Goal: Communication & Community: Answer question/provide support

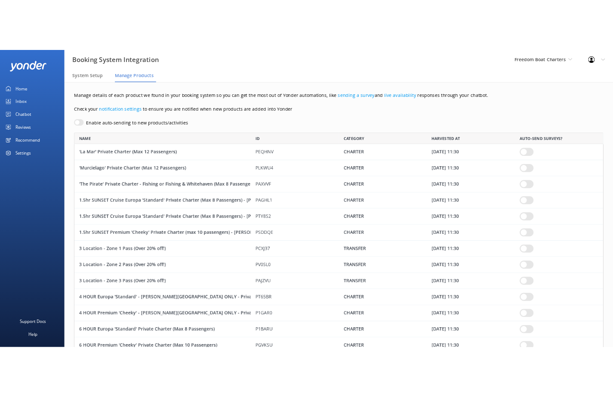
scroll to position [5154, 702]
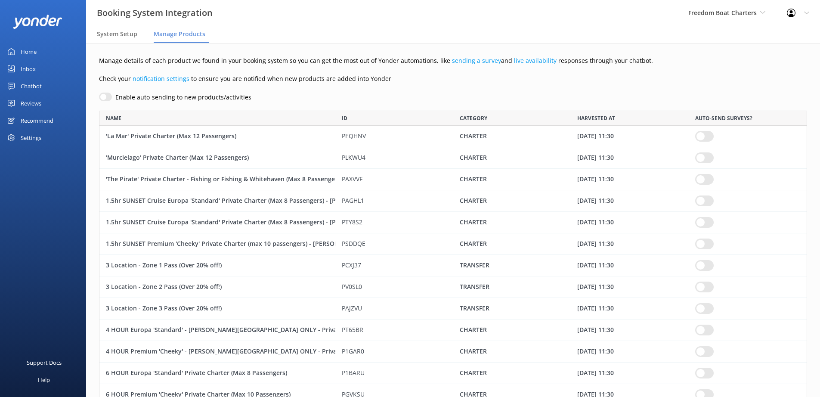
click at [30, 69] on div "Inbox" at bounding box center [28, 68] width 15 height 17
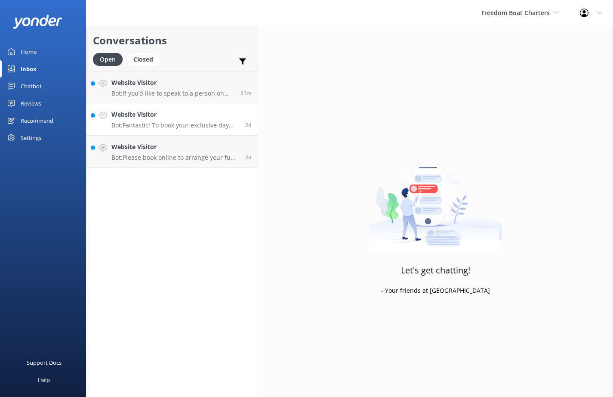
click at [180, 121] on p "Bot: Fantastic! To book your exclusive day out, please head over to our website…" at bounding box center [174, 125] width 127 height 8
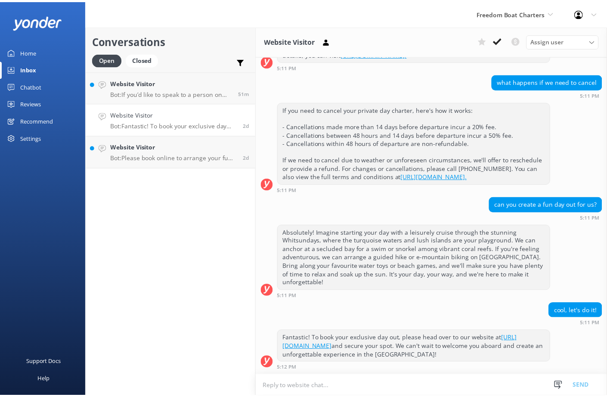
scroll to position [630, 0]
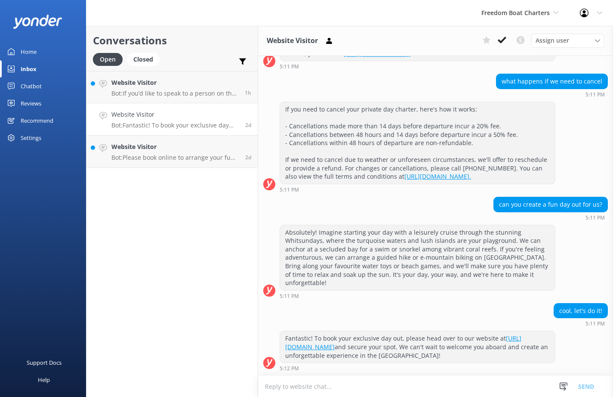
click at [30, 55] on div "Home" at bounding box center [29, 51] width 16 height 17
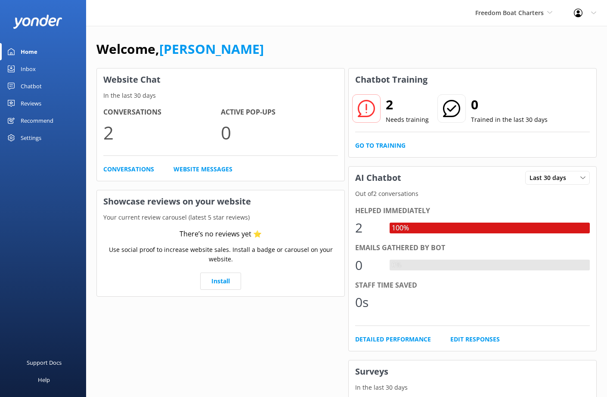
click at [37, 67] on link "Inbox" at bounding box center [43, 68] width 86 height 17
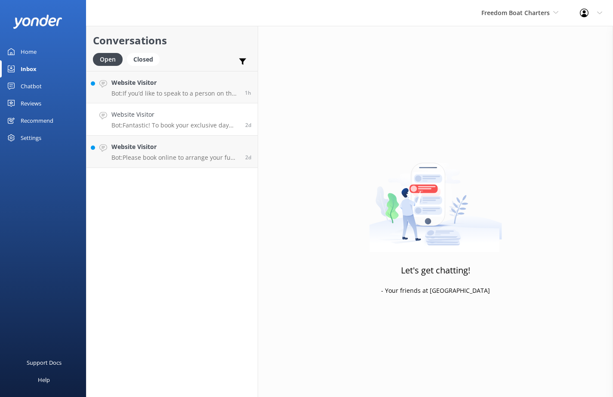
click at [168, 118] on h4 "Website Visitor" at bounding box center [174, 114] width 127 height 9
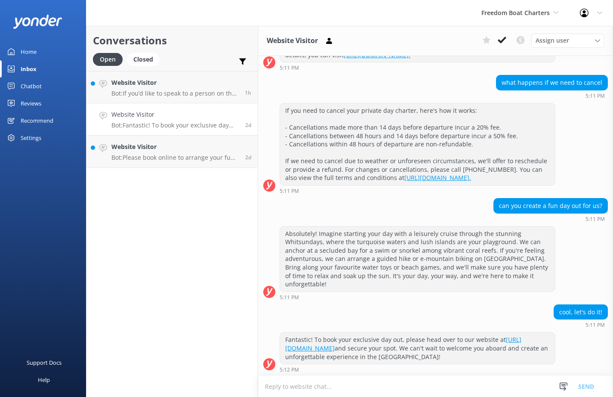
scroll to position [630, 0]
